Goal: Information Seeking & Learning: Learn about a topic

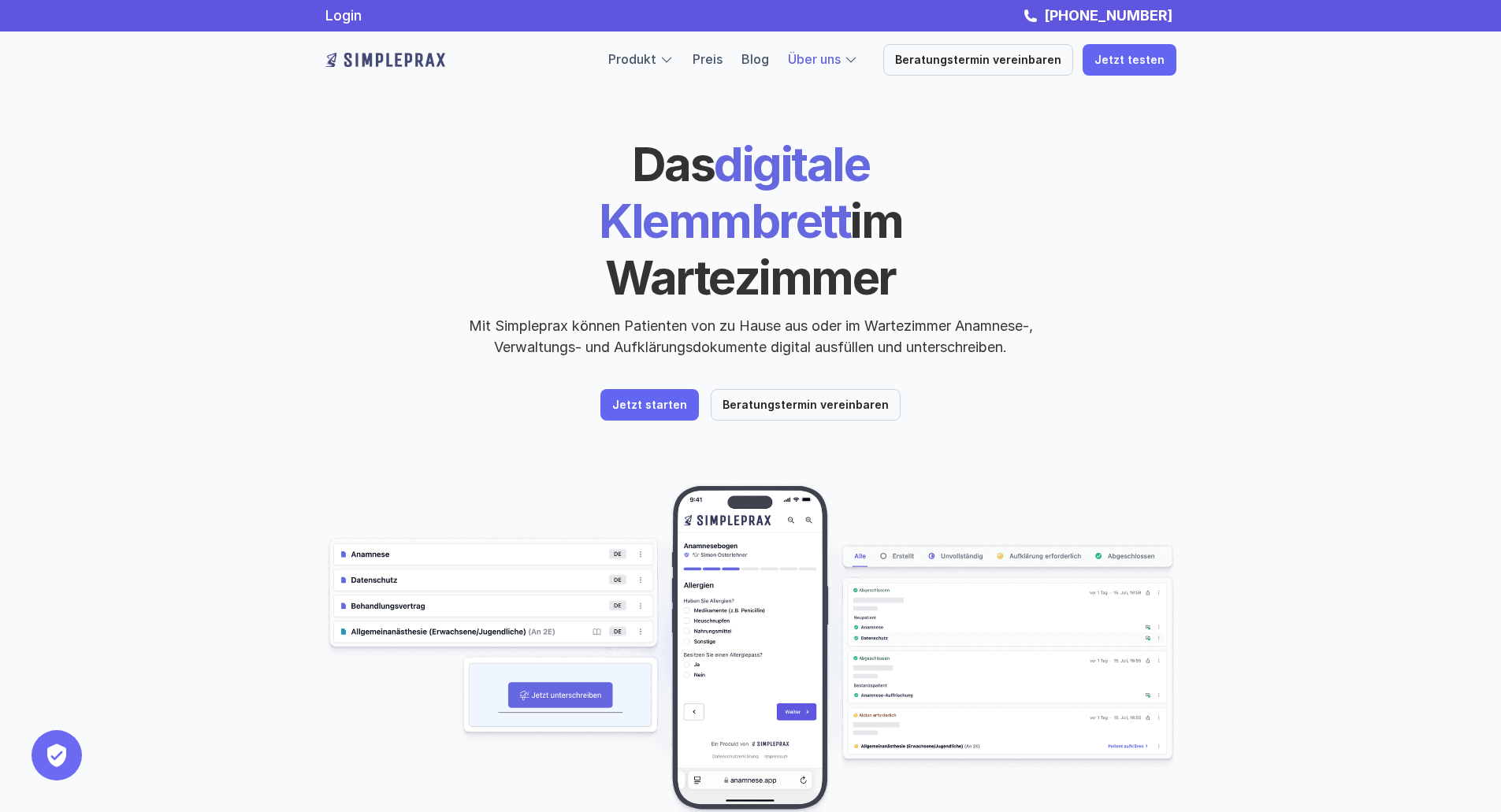
click at [820, 67] on p "Über uns" at bounding box center [814, 60] width 53 height 20
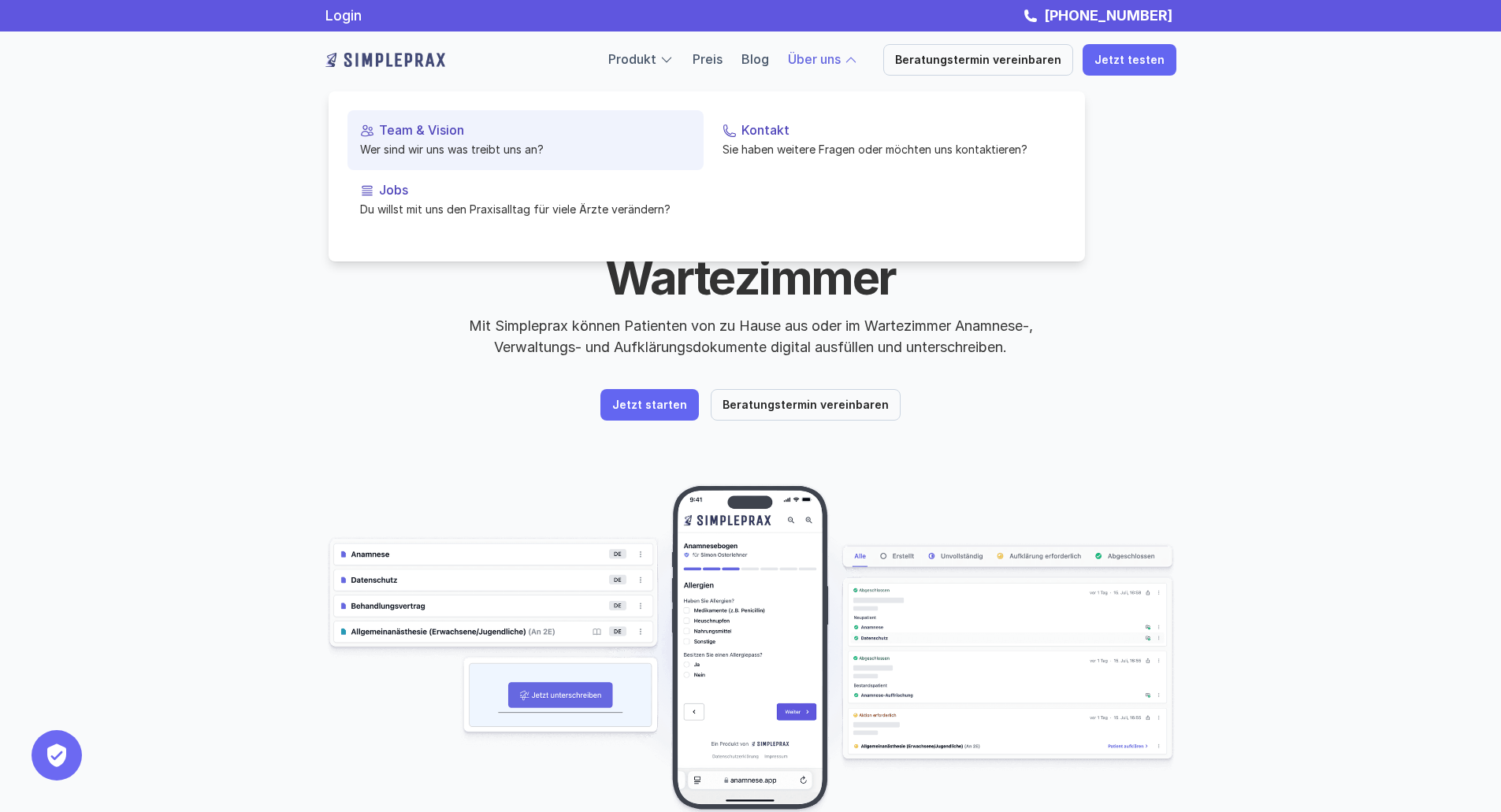
click at [438, 145] on p "Wer sind wir uns was treibt uns an?" at bounding box center [526, 149] width 331 height 16
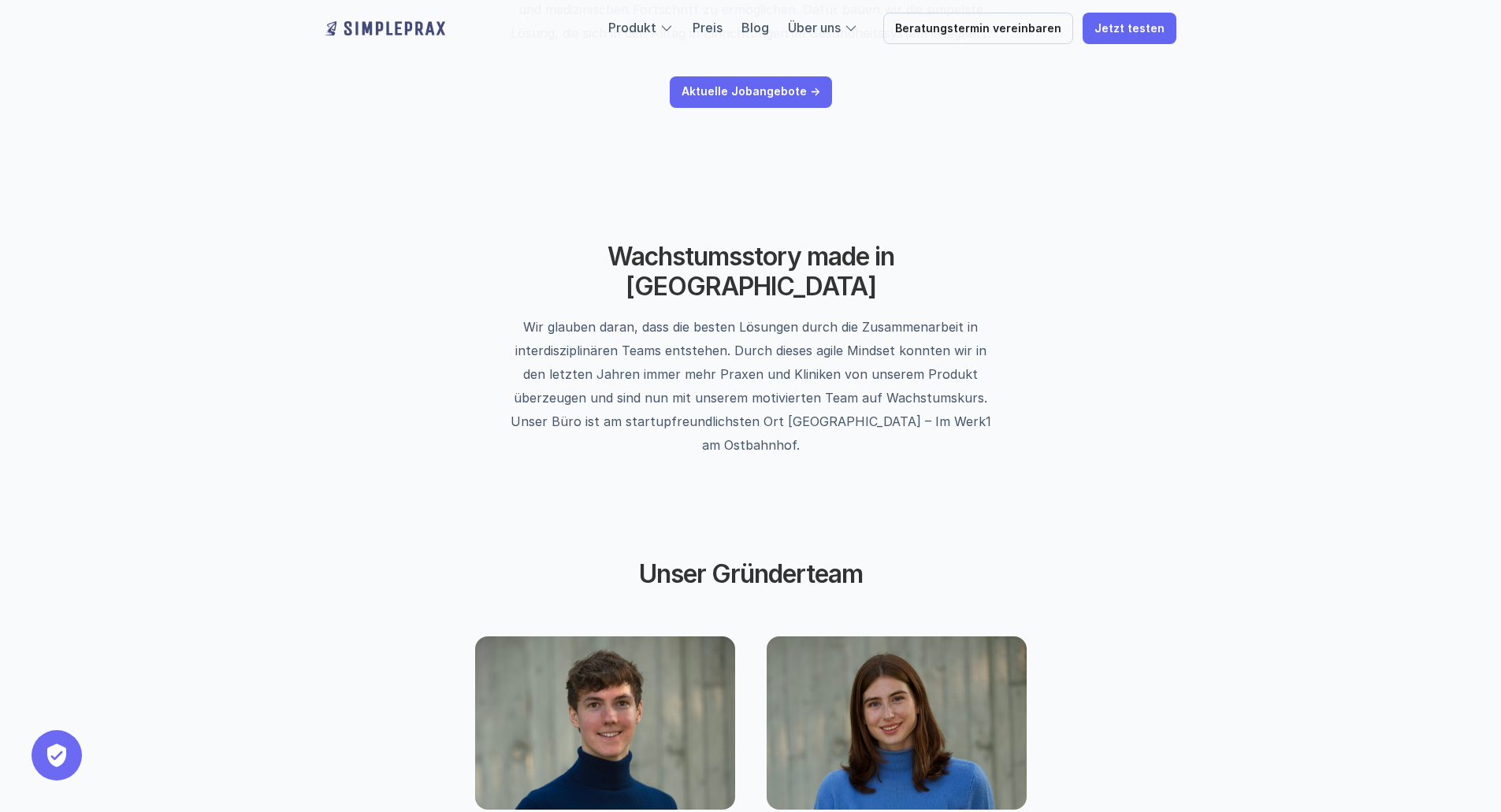
scroll to position [473, 0]
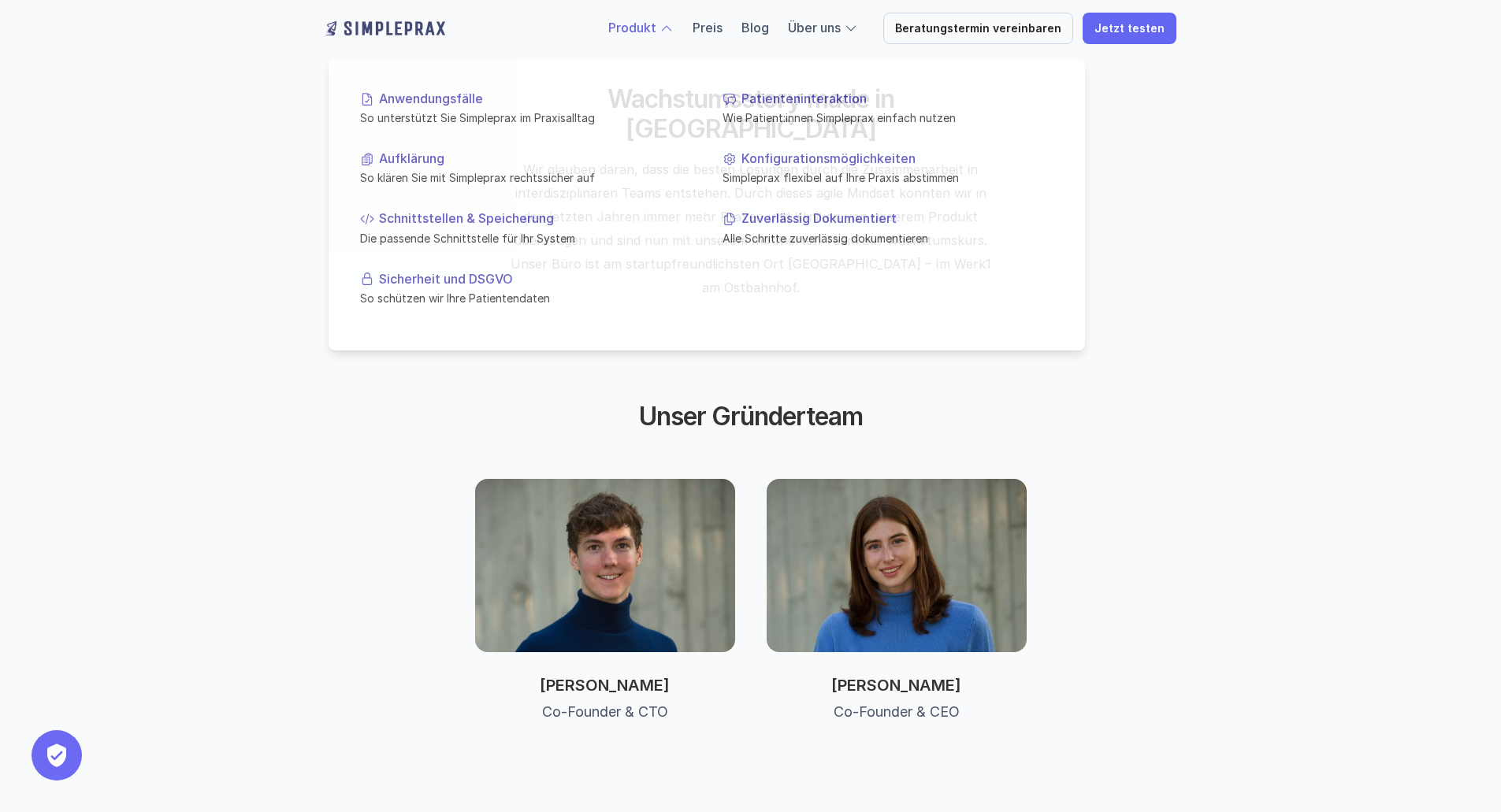
click at [642, 24] on link "Produkt" at bounding box center [632, 27] width 48 height 16
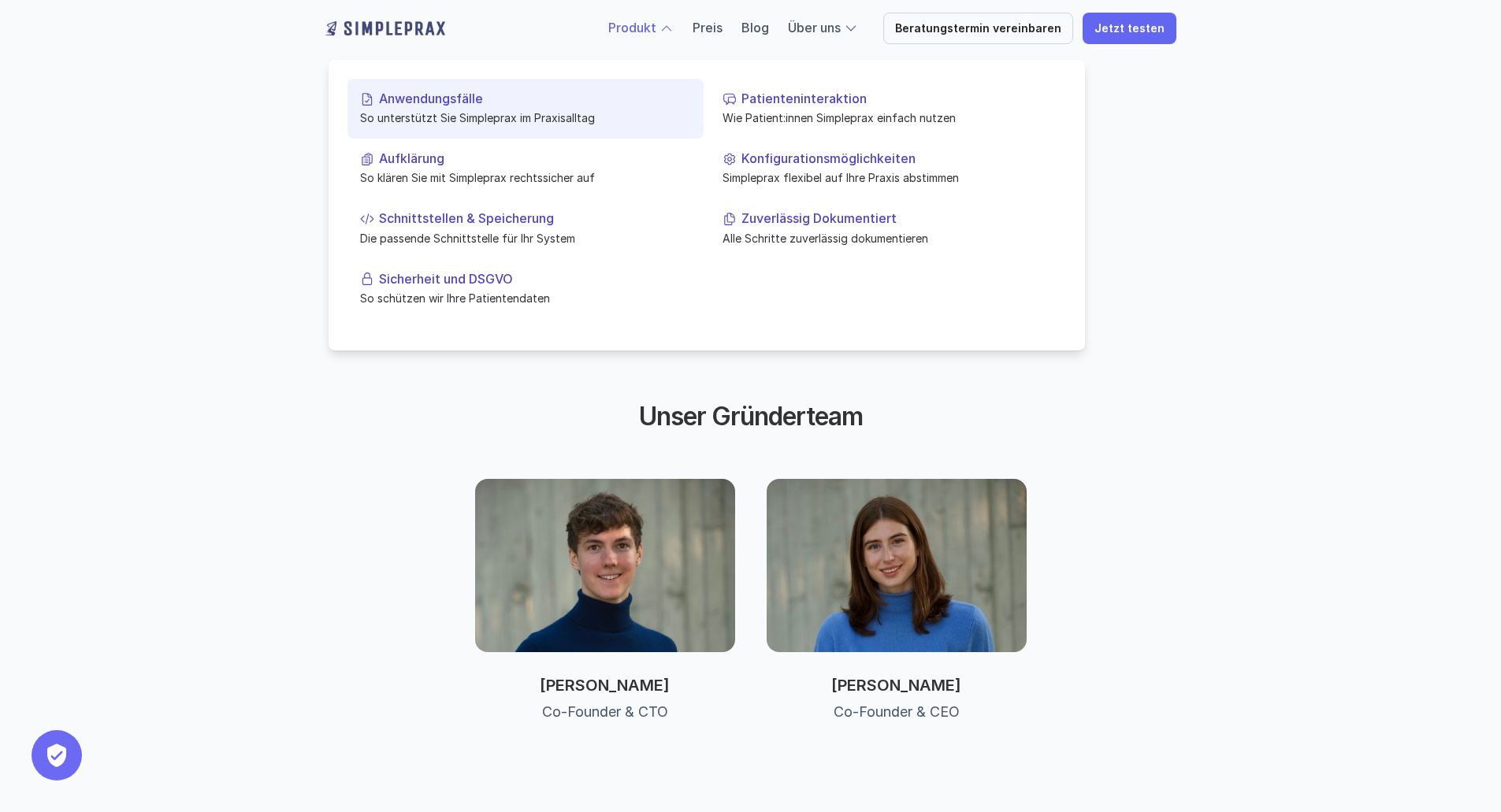
click at [476, 102] on p "Anwendungsfälle" at bounding box center [535, 99] width 312 height 15
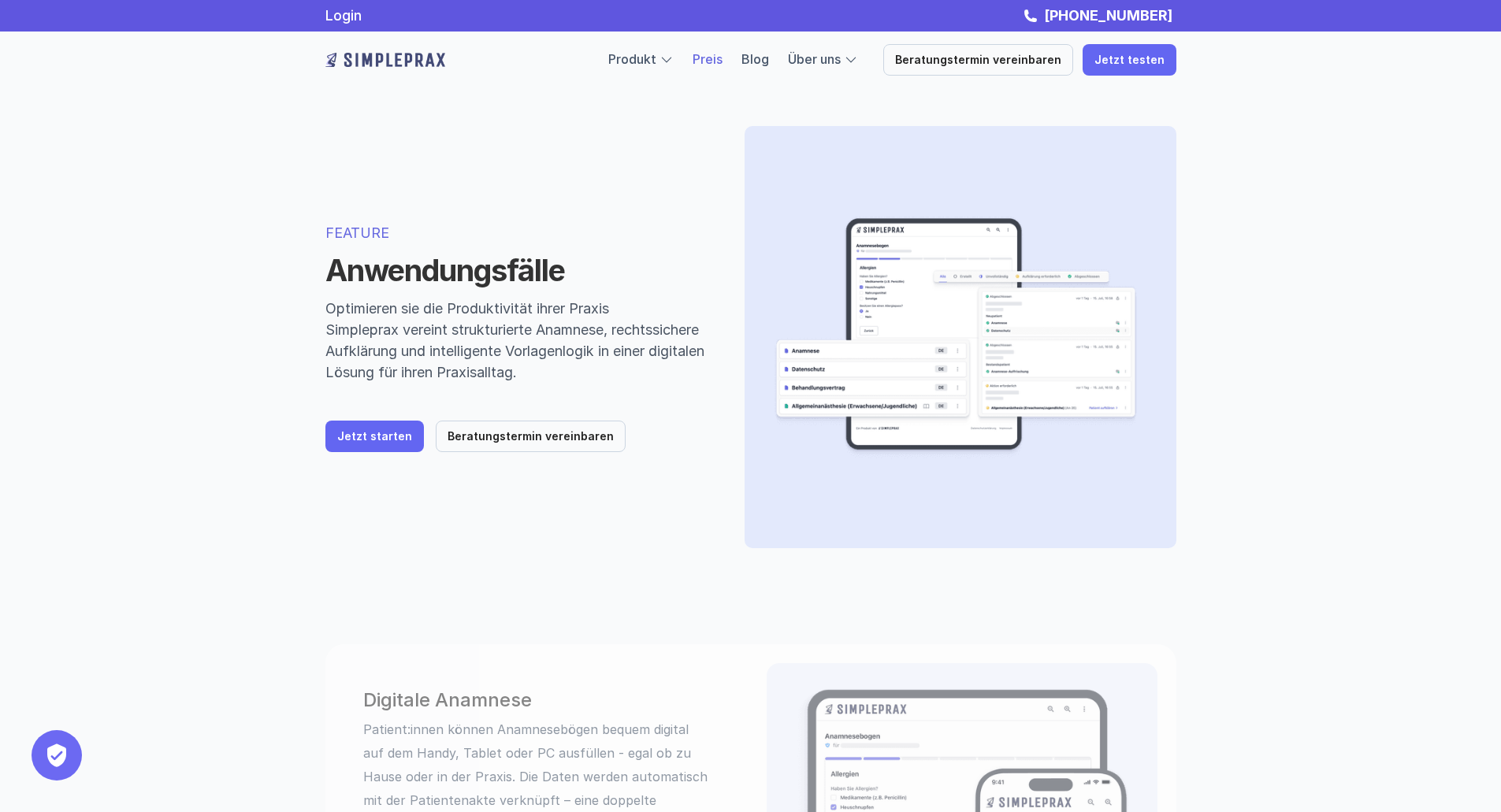
click at [705, 60] on link "Preis" at bounding box center [708, 59] width 30 height 16
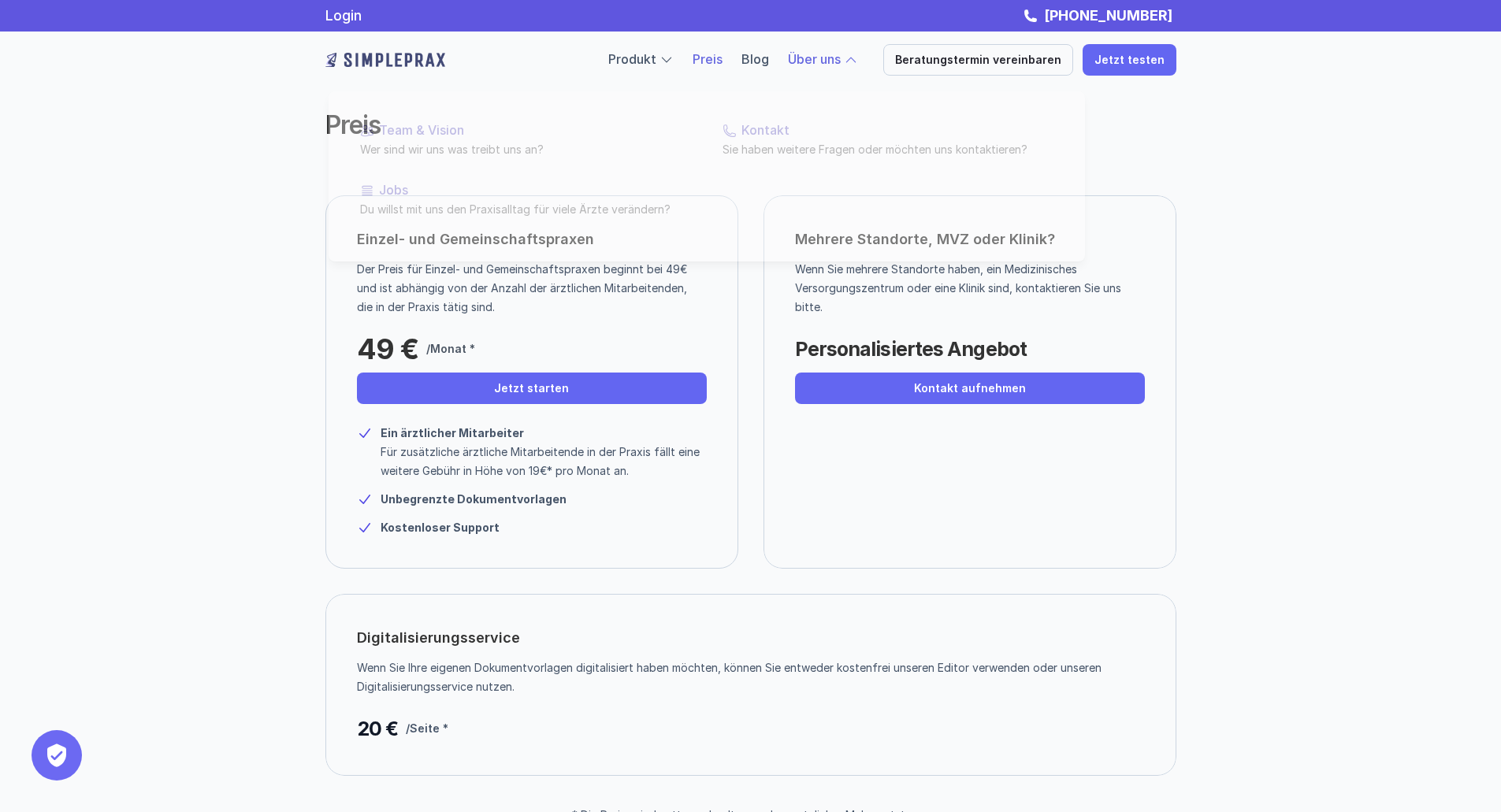
click at [847, 68] on div at bounding box center [707, 156] width 757 height 212
click at [781, 62] on div "Produkt Preis Blog Über uns" at bounding box center [733, 60] width 250 height 20
click at [769, 62] on link "Blog" at bounding box center [756, 59] width 28 height 16
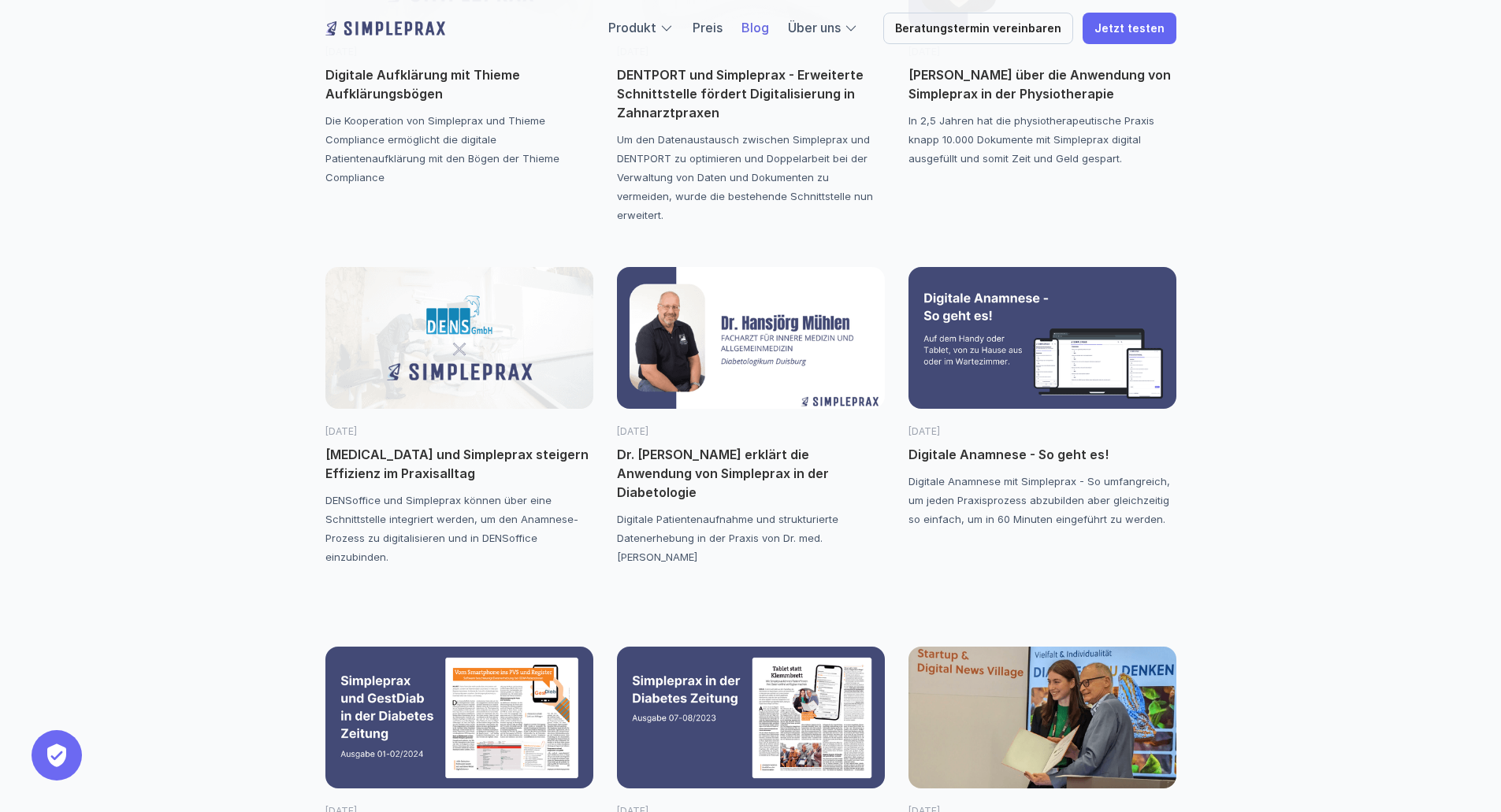
scroll to position [2048, 0]
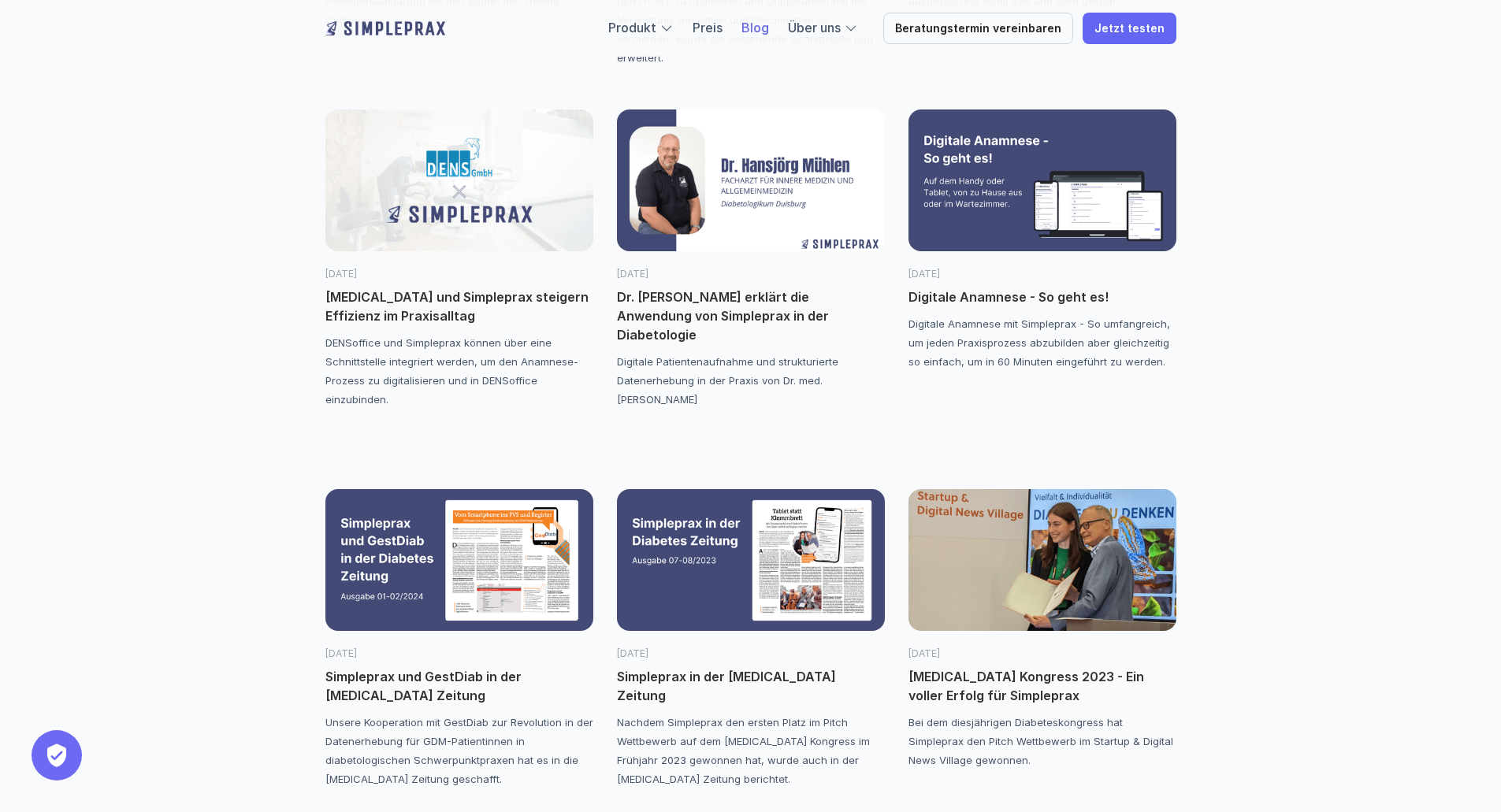
click at [984, 577] on img at bounding box center [1042, 561] width 268 height 142
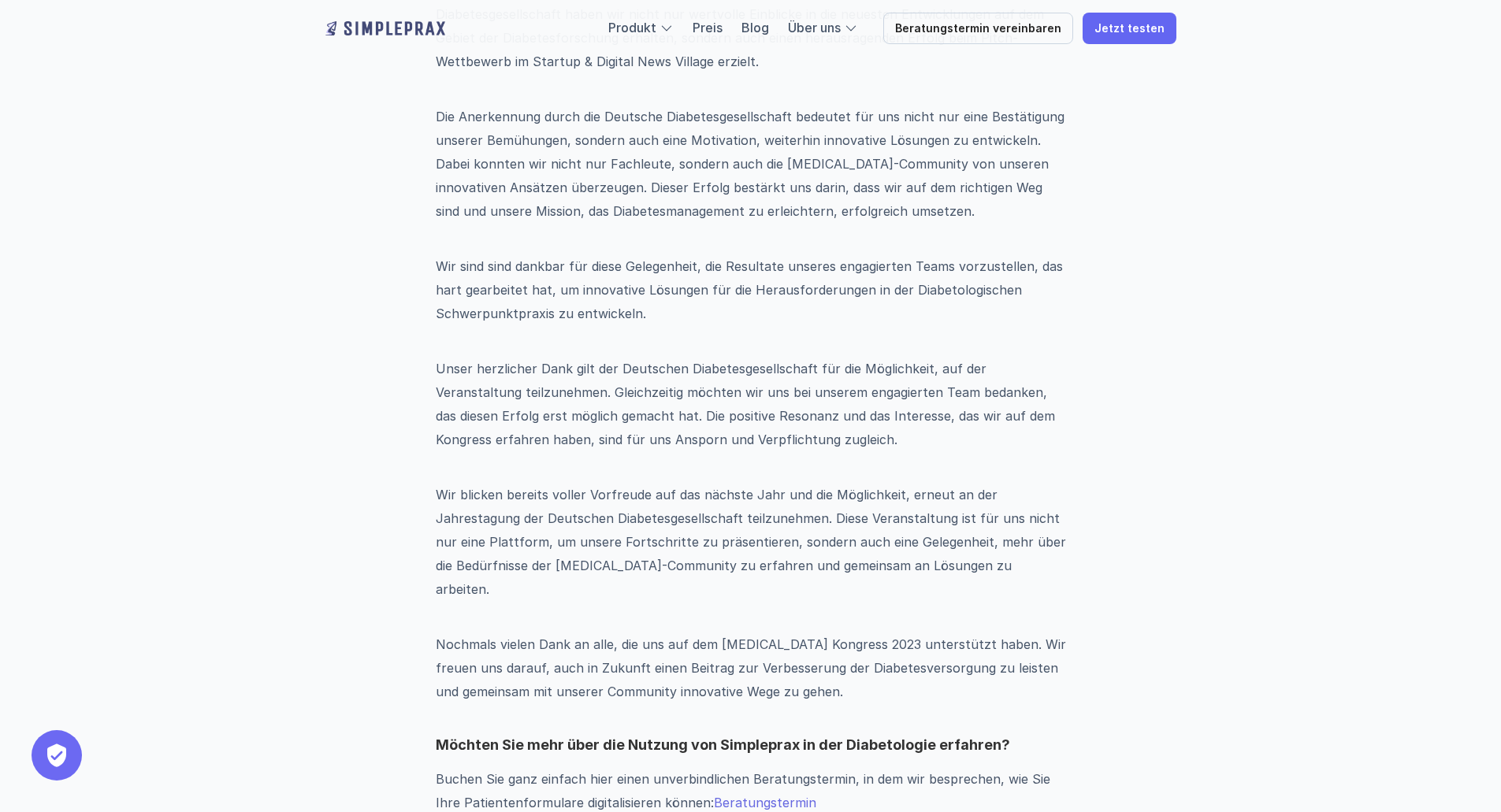
scroll to position [1024, 0]
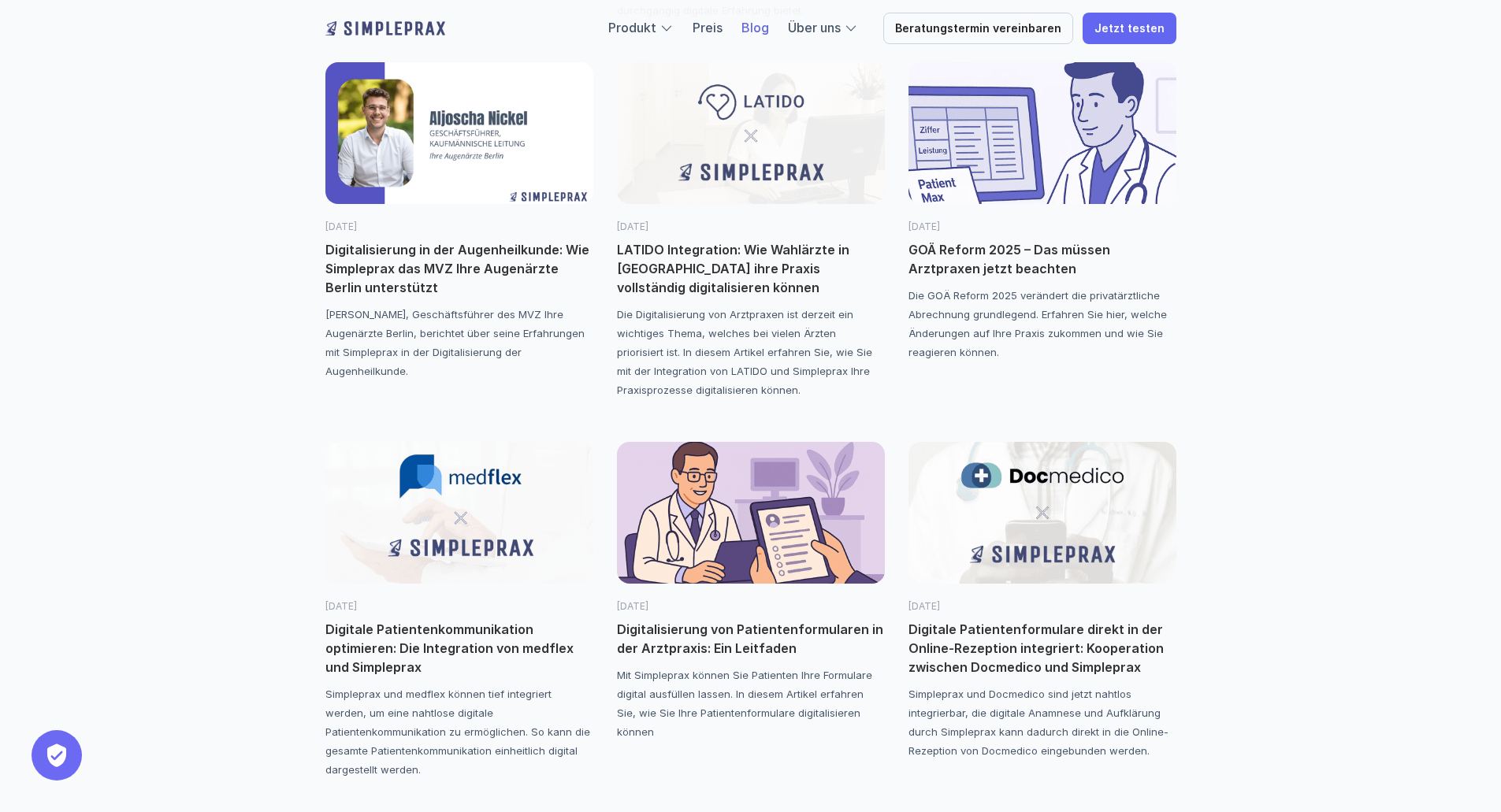
scroll to position [655, 0]
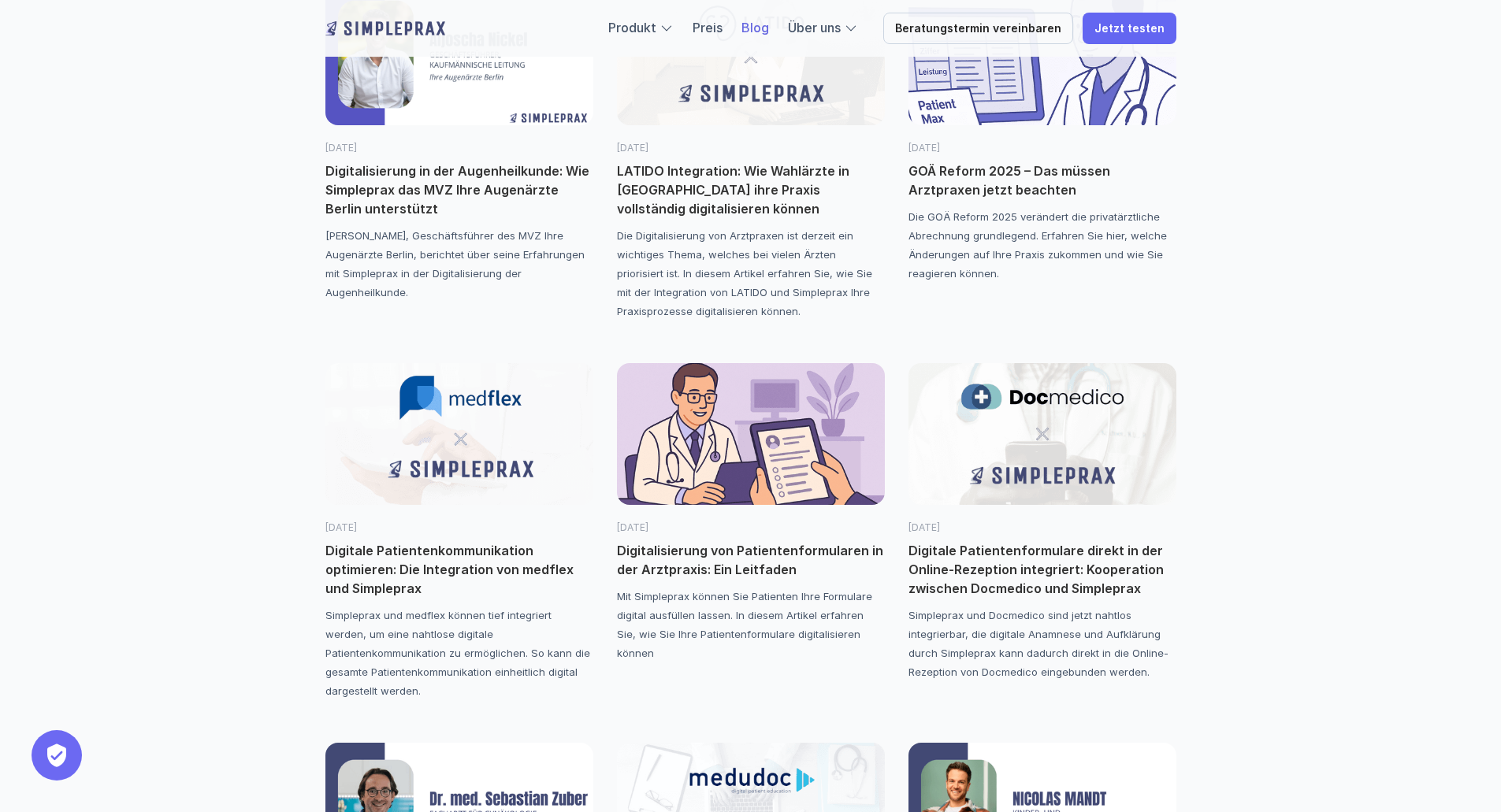
click at [463, 492] on img at bounding box center [460, 434] width 268 height 142
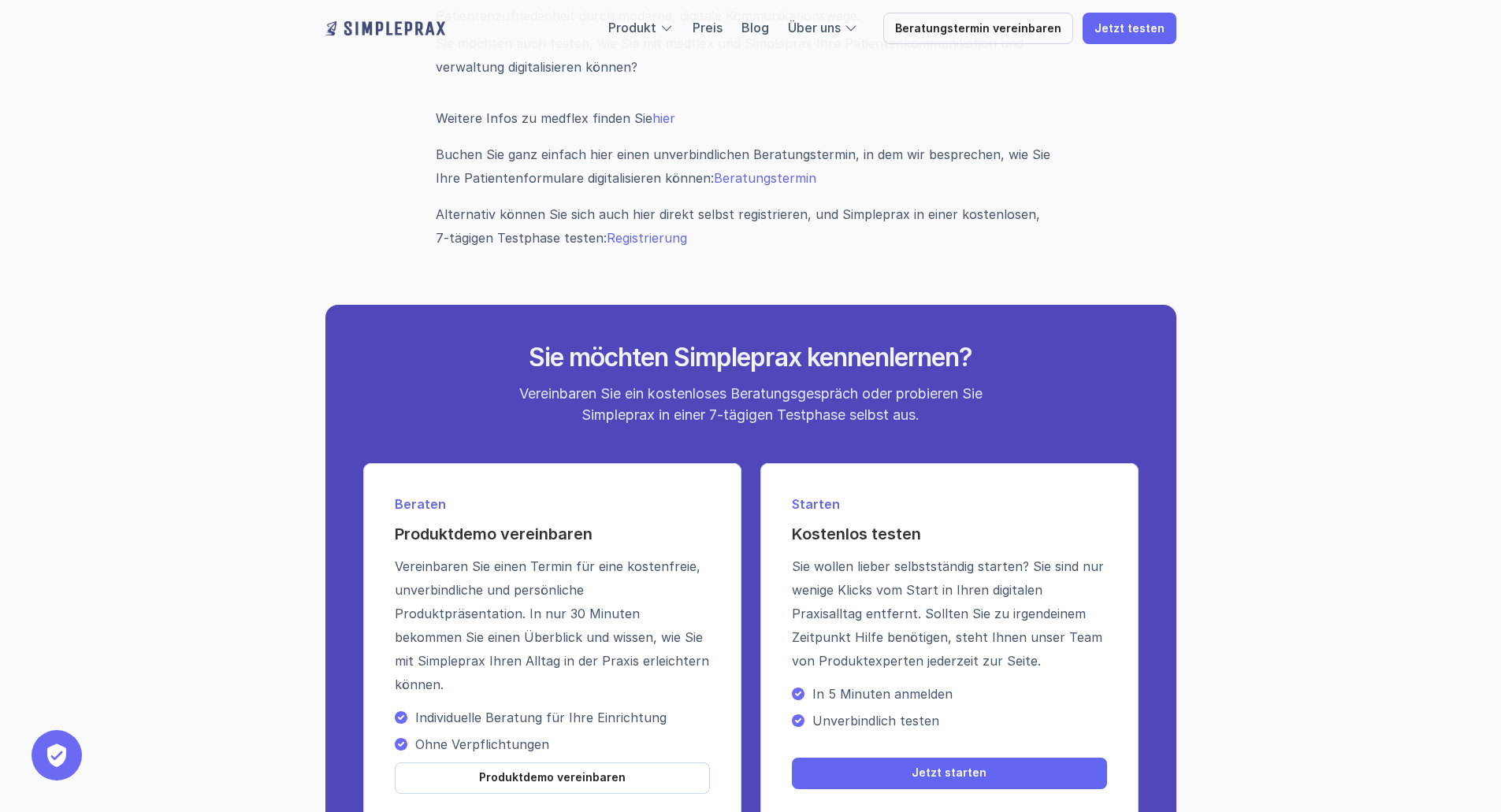
scroll to position [1576, 0]
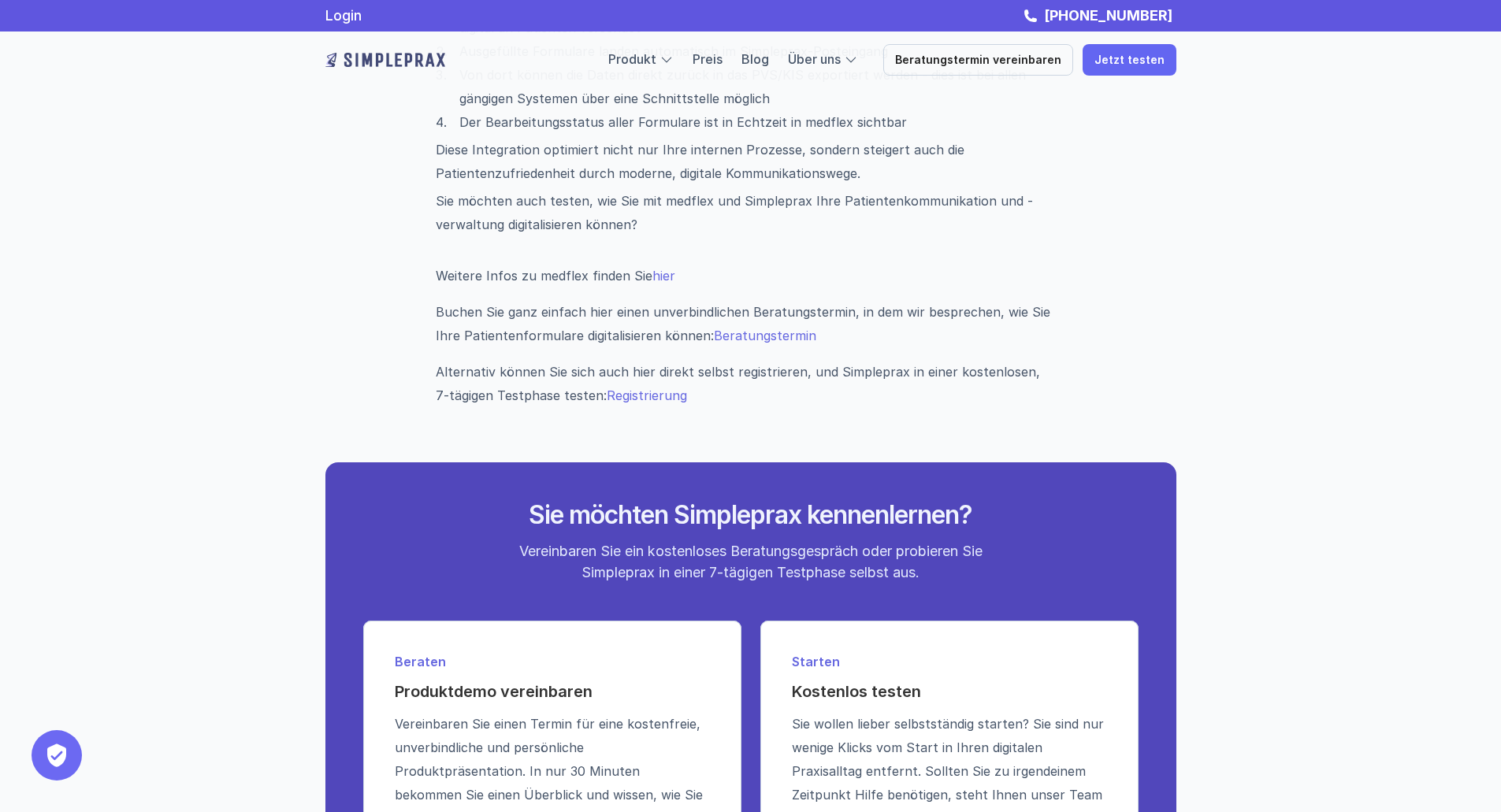
click at [668, 274] on link "hier" at bounding box center [664, 275] width 23 height 16
